Goal: Information Seeking & Learning: Learn about a topic

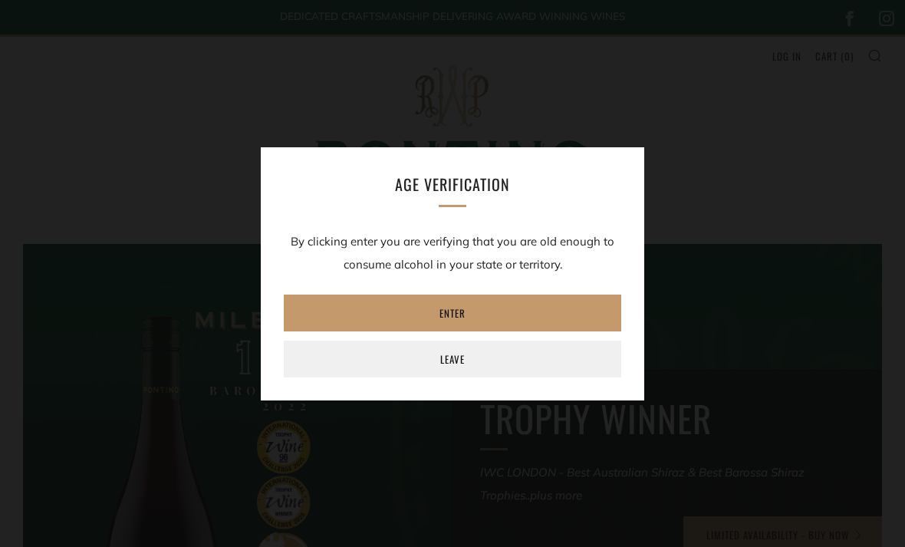
click at [479, 304] on link "Enter" at bounding box center [452, 312] width 337 height 37
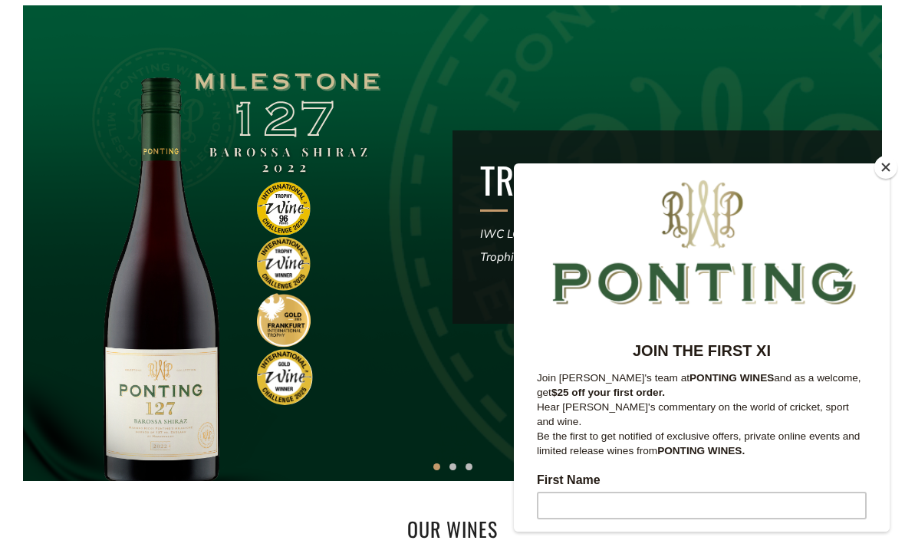
scroll to position [238, 0]
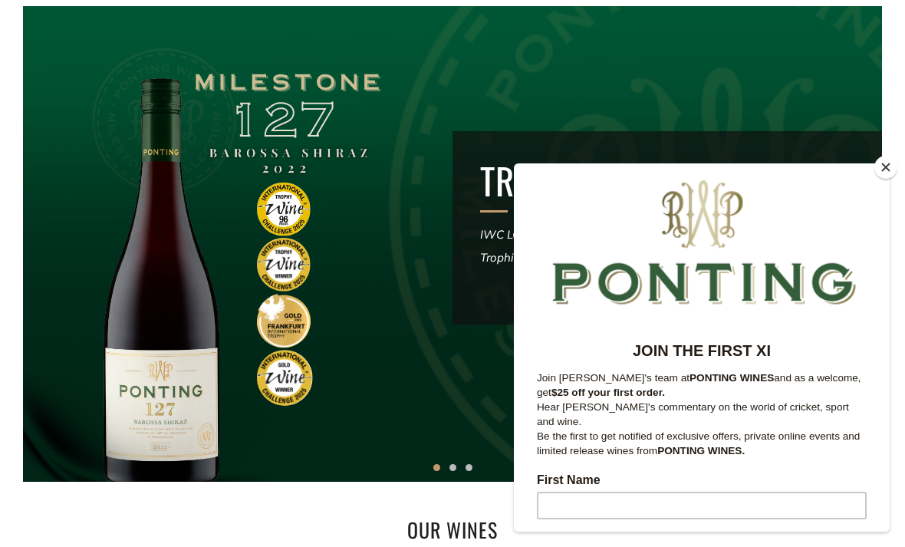
click at [885, 179] on button "Close" at bounding box center [885, 167] width 23 height 23
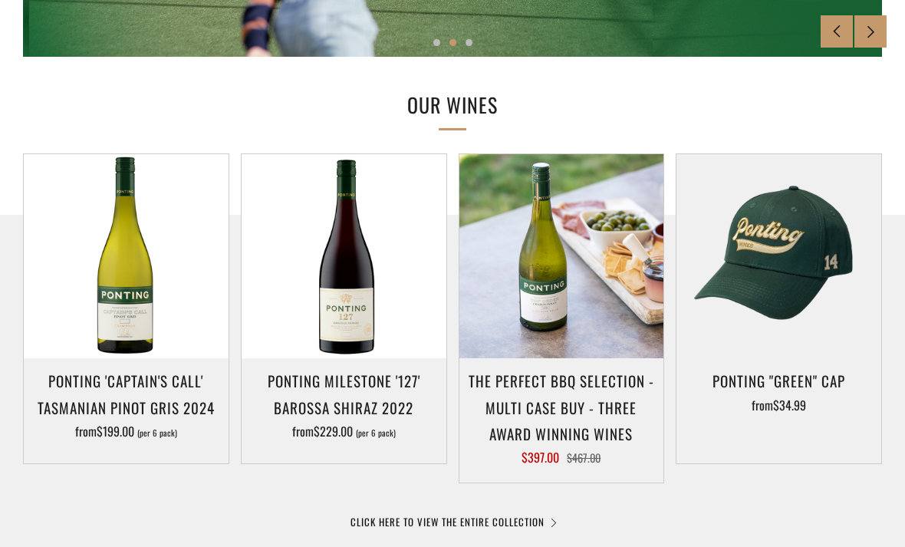
scroll to position [661, 0]
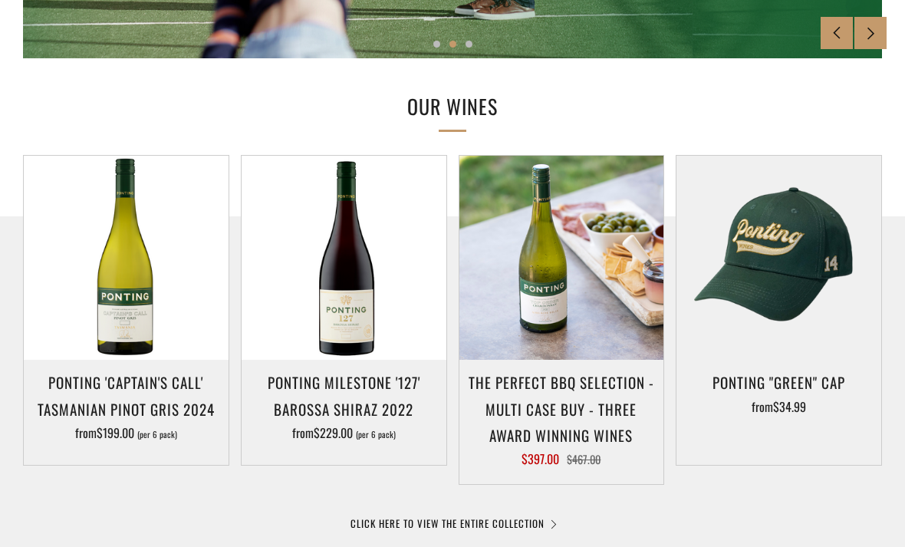
click at [86, 392] on h3 "Ponting 'Captain's Call' Tasmanian Pinot Gris 2024" at bounding box center [125, 395] width 189 height 52
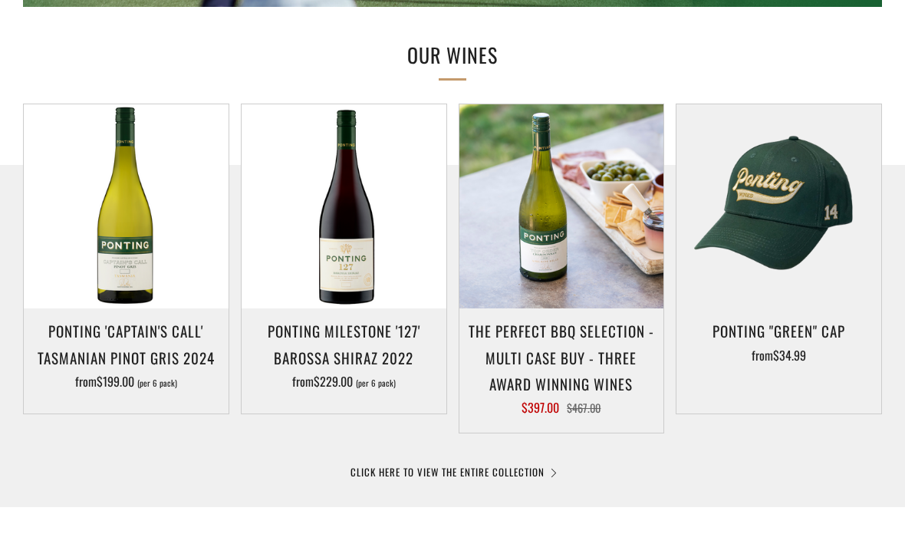
scroll to position [711, 0]
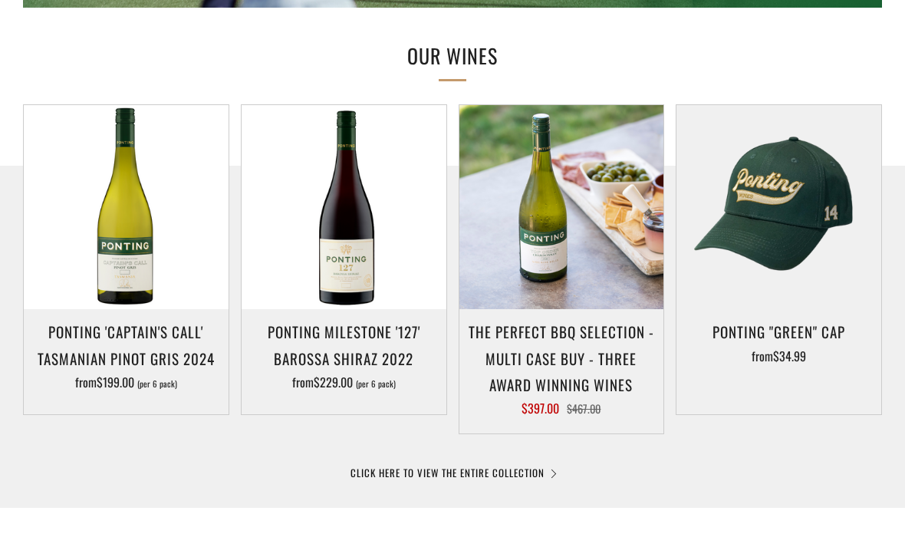
click at [535, 474] on link "CLICK HERE TO VIEW THE ENTIRE COLLECTION" at bounding box center [452, 472] width 204 height 15
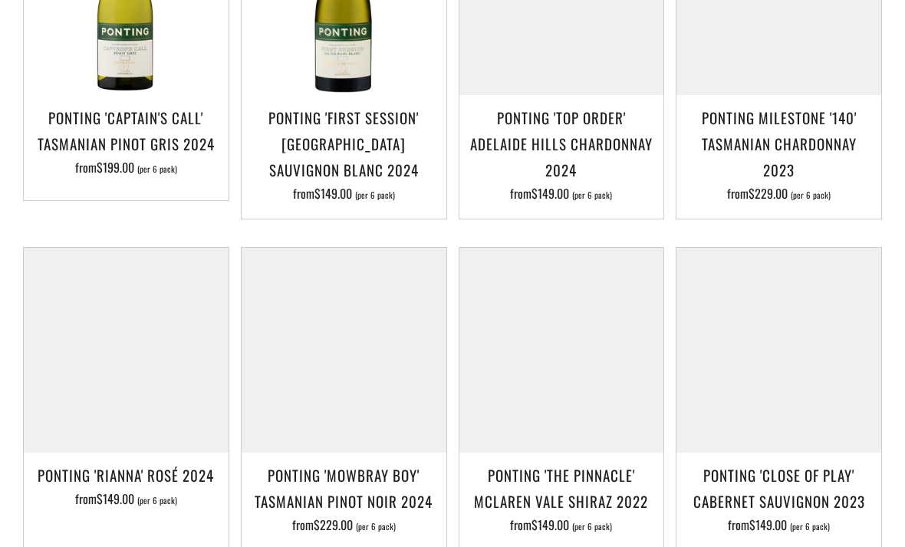
scroll to position [466, 0]
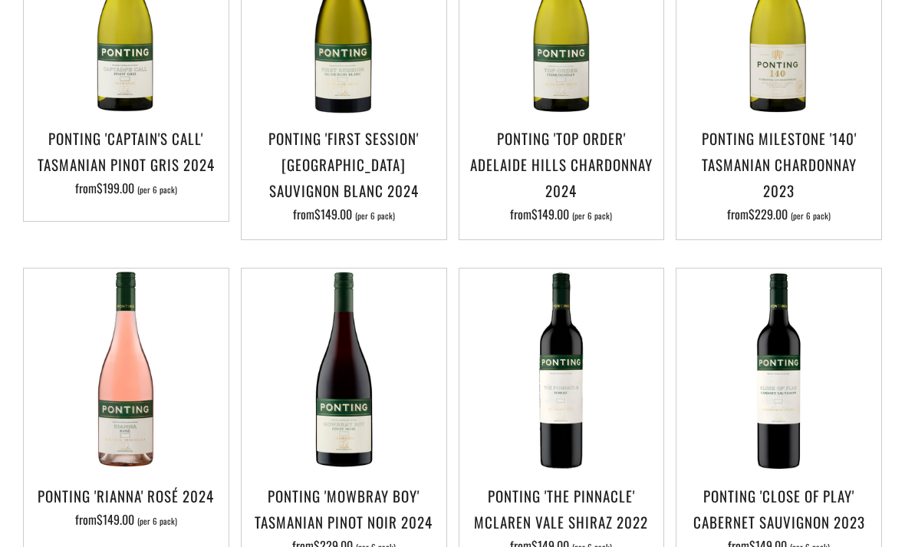
click at [289, 396] on img at bounding box center [344, 370] width 205 height 205
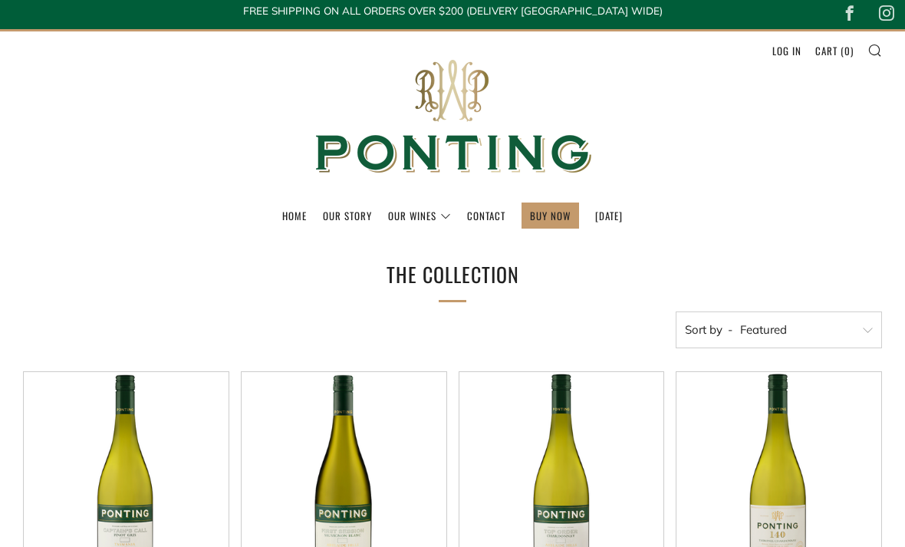
scroll to position [5, 0]
click at [341, 215] on link "Our Story" at bounding box center [347, 215] width 49 height 25
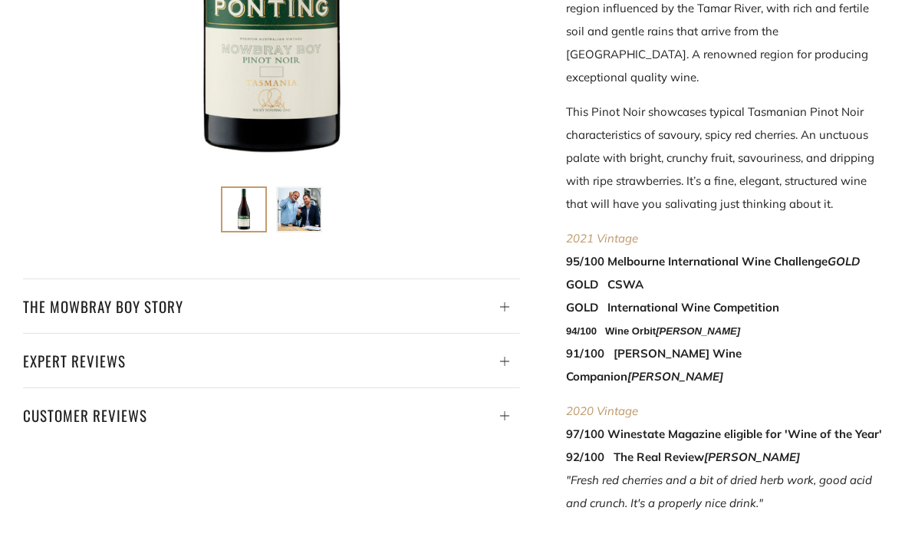
scroll to position [600, 0]
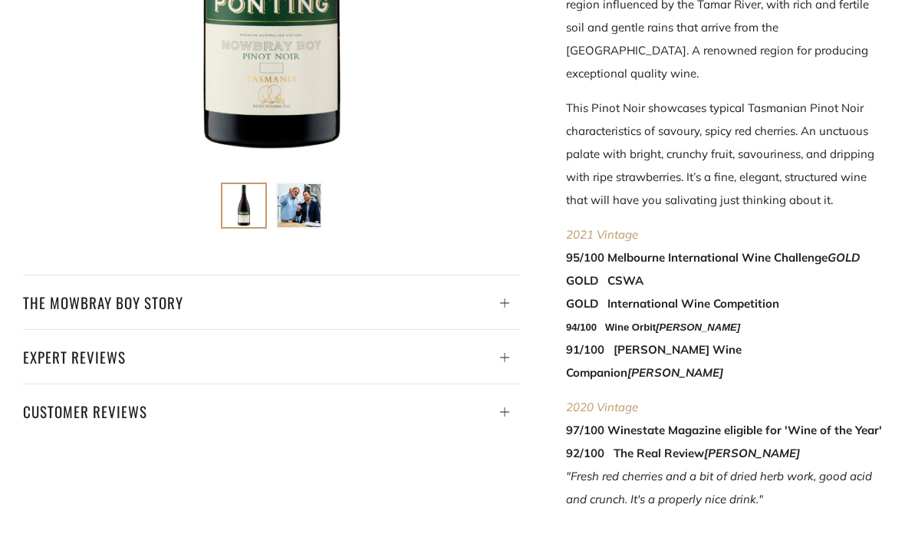
click at [60, 354] on h4 "Expert Reviews" at bounding box center [271, 356] width 497 height 26
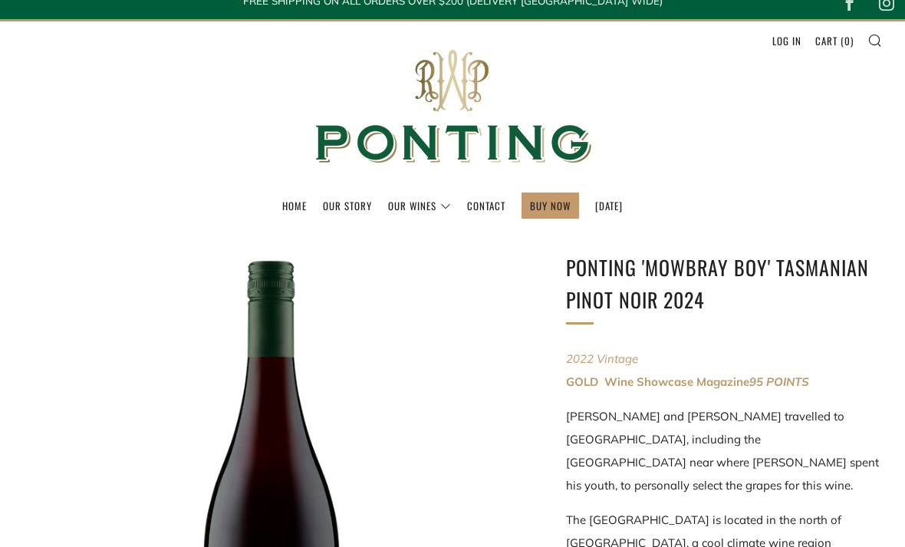
scroll to position [0, 0]
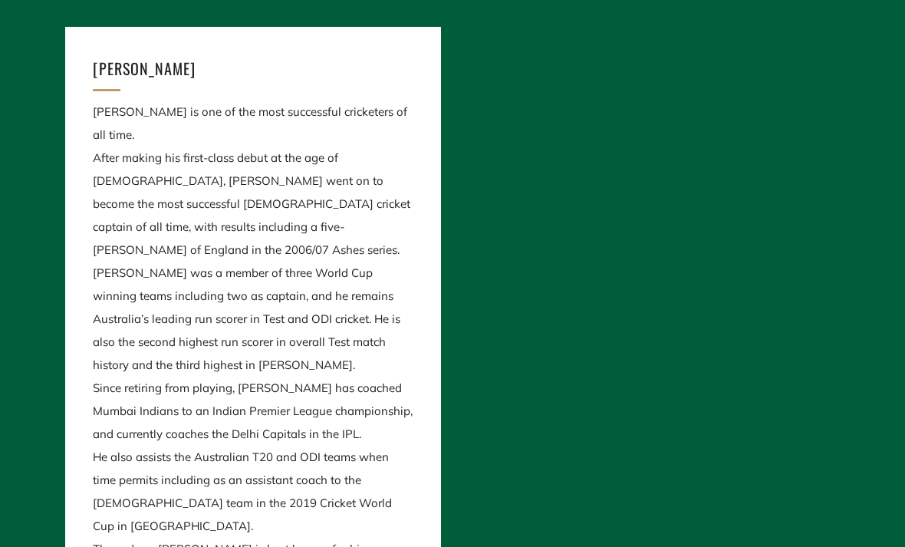
scroll to position [859, 0]
